Goal: Task Accomplishment & Management: Manage account settings

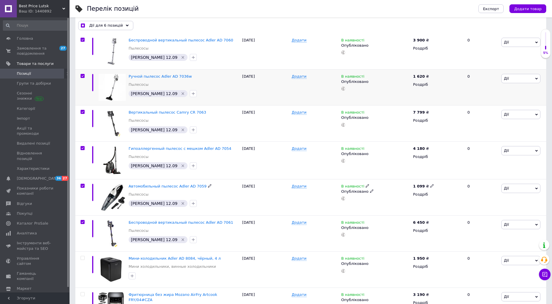
scroll to position [87, 0]
click at [114, 24] on span "Дії для 6 позицій" at bounding box center [106, 25] width 34 height 5
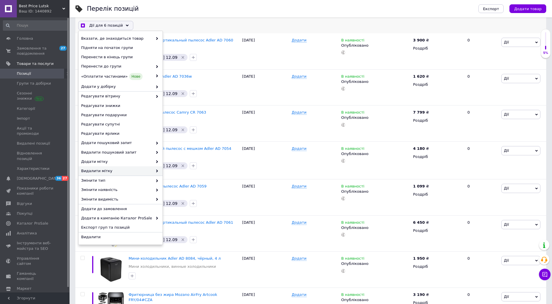
checkbox input "true"
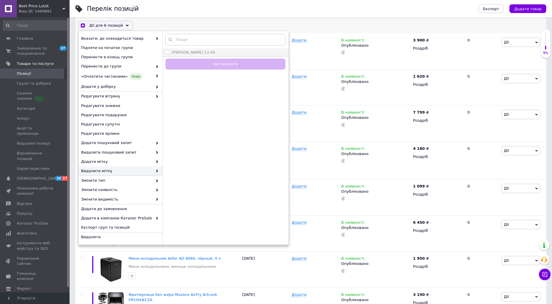
click at [203, 53] on div "[PERSON_NAME] 12.09" at bounding box center [226, 52] width 120 height 5
checkbox input "true"
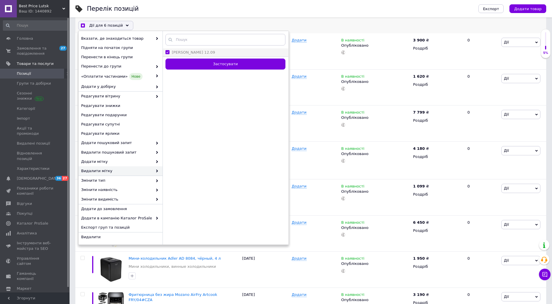
checkbox input "true"
click at [217, 62] on button "Застосувати" at bounding box center [226, 64] width 120 height 11
checkbox input "false"
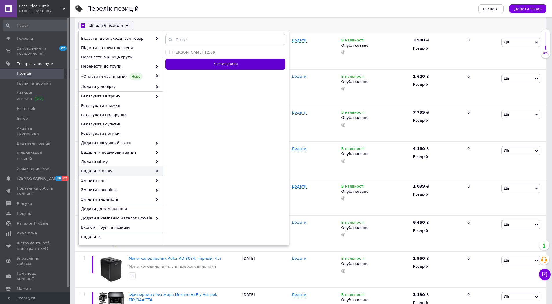
checkbox input "false"
